Goal: Task Accomplishment & Management: Manage account settings

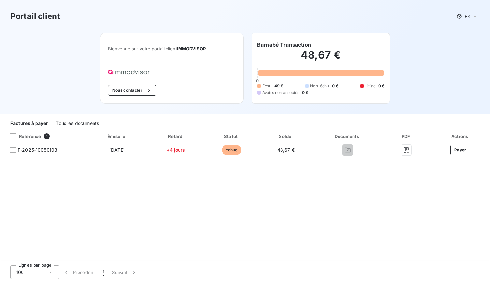
click at [72, 124] on div "Tous les documents" at bounding box center [77, 124] width 43 height 14
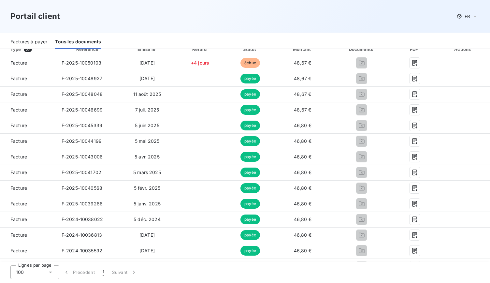
scroll to position [104, 0]
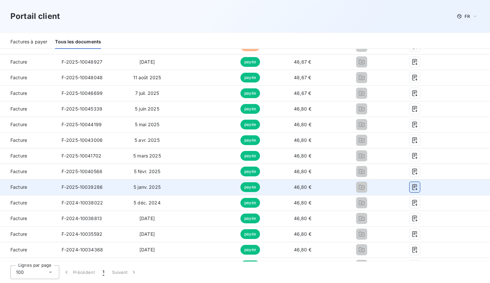
click at [411, 187] on icon "button" at bounding box center [414, 187] width 7 height 7
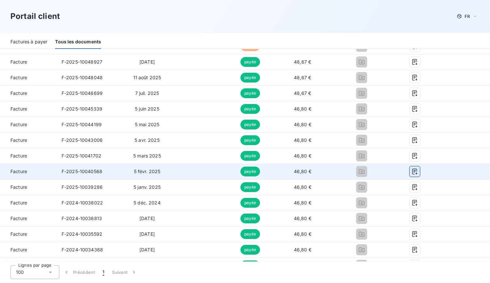
click at [411, 172] on icon "button" at bounding box center [414, 171] width 7 height 7
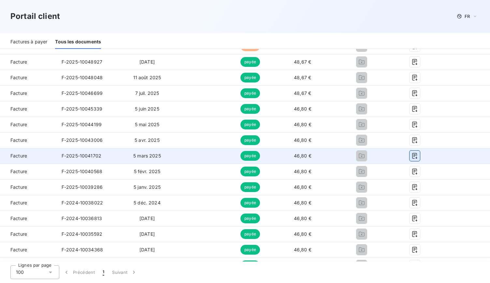
click at [412, 155] on icon "button" at bounding box center [414, 156] width 5 height 6
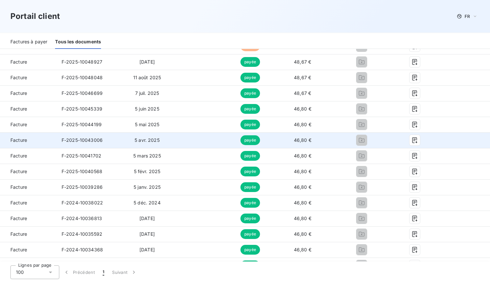
click at [381, 142] on div at bounding box center [361, 140] width 52 height 10
click at [411, 142] on icon "button" at bounding box center [414, 140] width 7 height 7
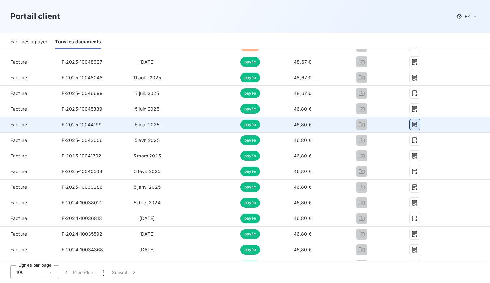
click at [412, 126] on icon "button" at bounding box center [414, 124] width 5 height 6
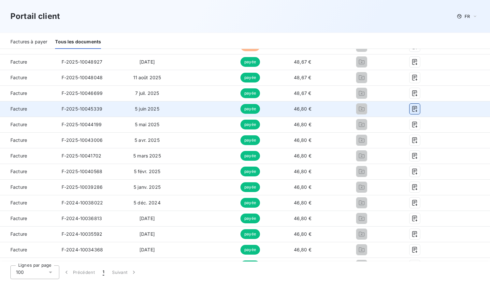
drag, startPoint x: 408, startPoint y: 108, endPoint x: 411, endPoint y: 107, distance: 3.3
click at [412, 107] on icon "button" at bounding box center [414, 109] width 5 height 6
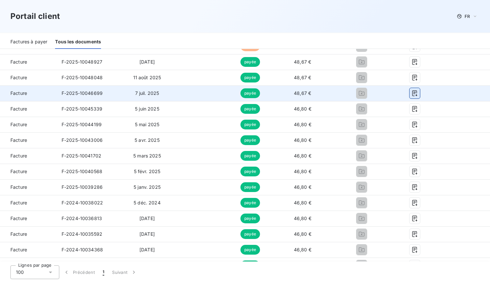
click at [411, 90] on icon "button" at bounding box center [414, 93] width 7 height 7
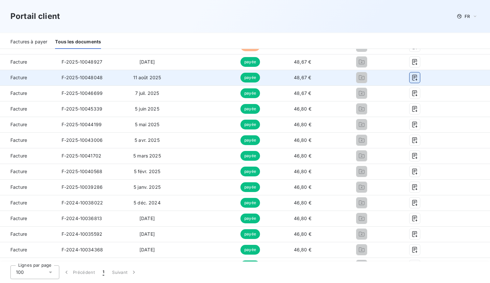
click at [412, 77] on icon "button" at bounding box center [414, 78] width 5 height 6
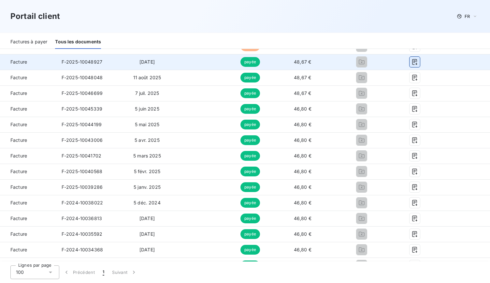
click at [412, 60] on icon "button" at bounding box center [414, 62] width 5 height 6
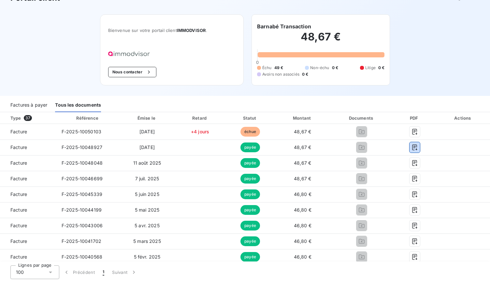
scroll to position [0, 0]
